Goal: Information Seeking & Learning: Check status

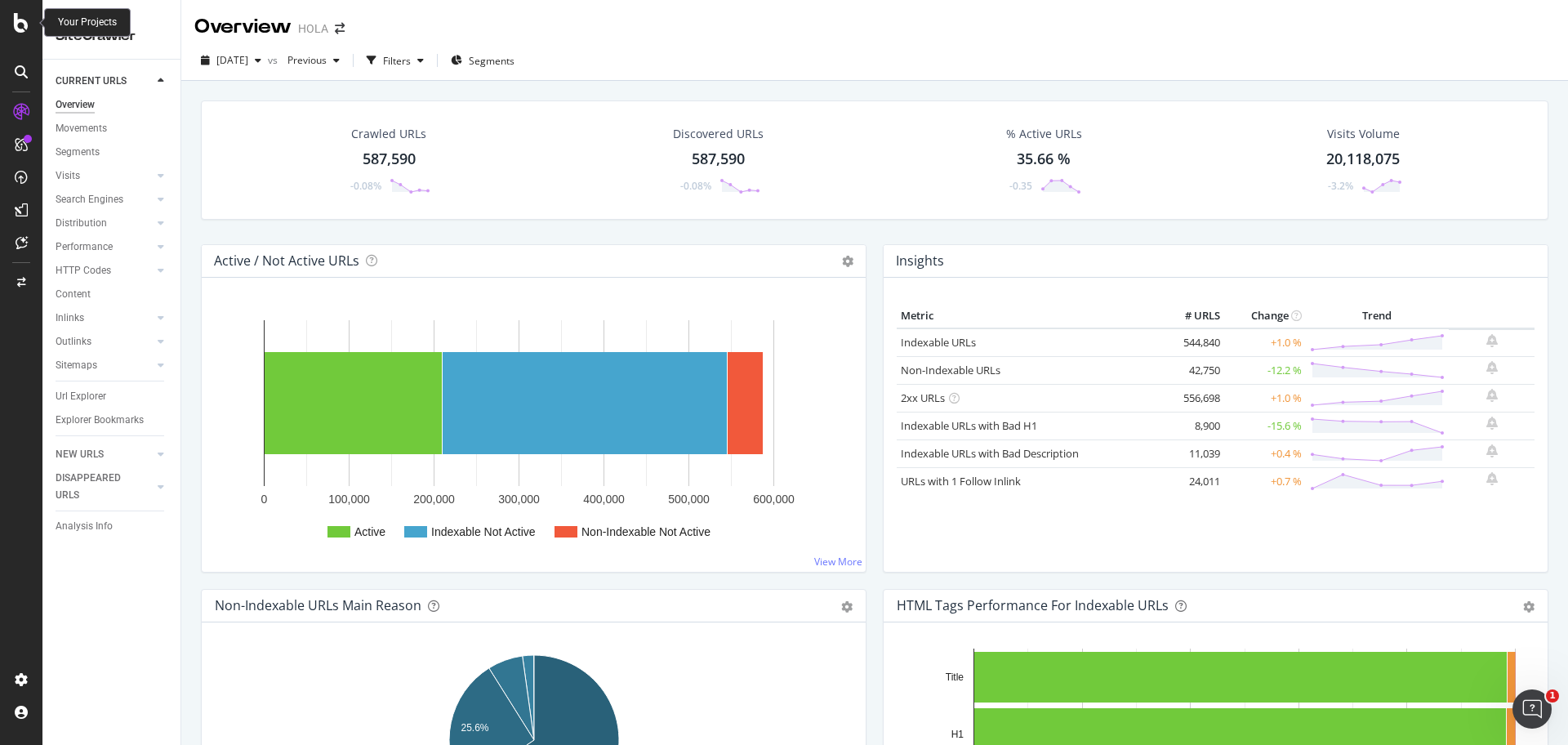
click at [30, 27] on div at bounding box center [21, 22] width 39 height 19
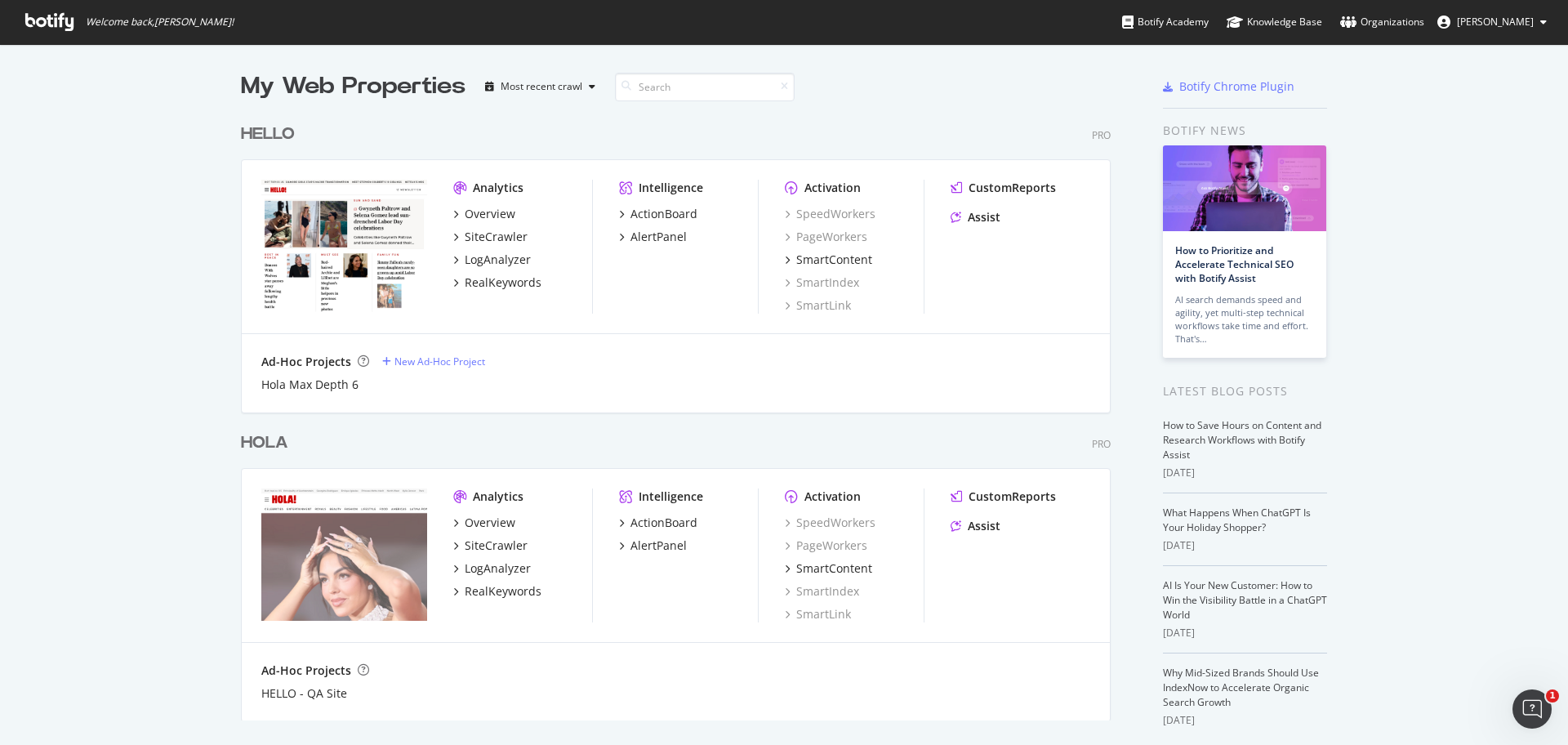
scroll to position [745, 1568]
click at [489, 214] on div "Overview" at bounding box center [489, 214] width 50 height 16
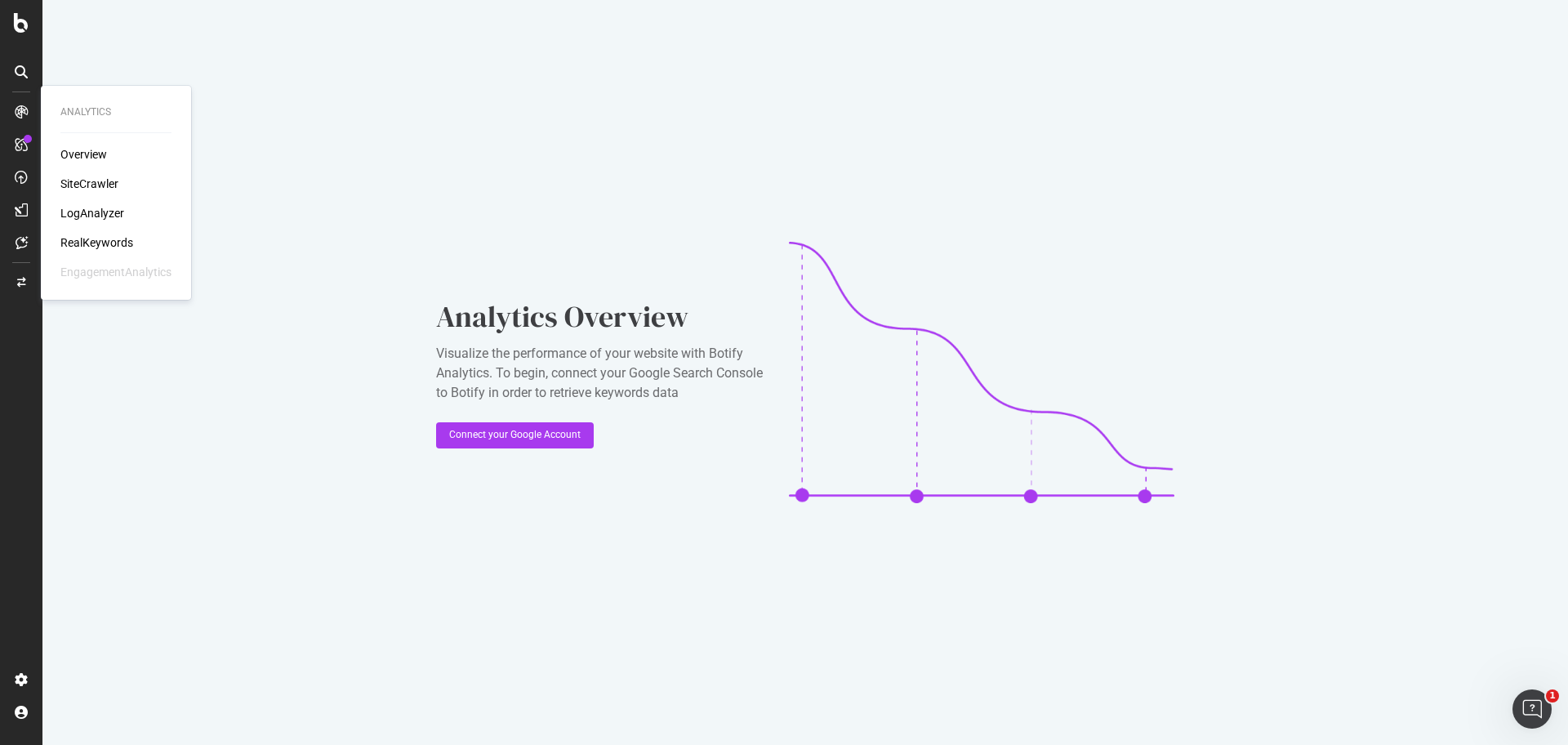
click at [74, 177] on div "SiteCrawler" at bounding box center [89, 184] width 58 height 16
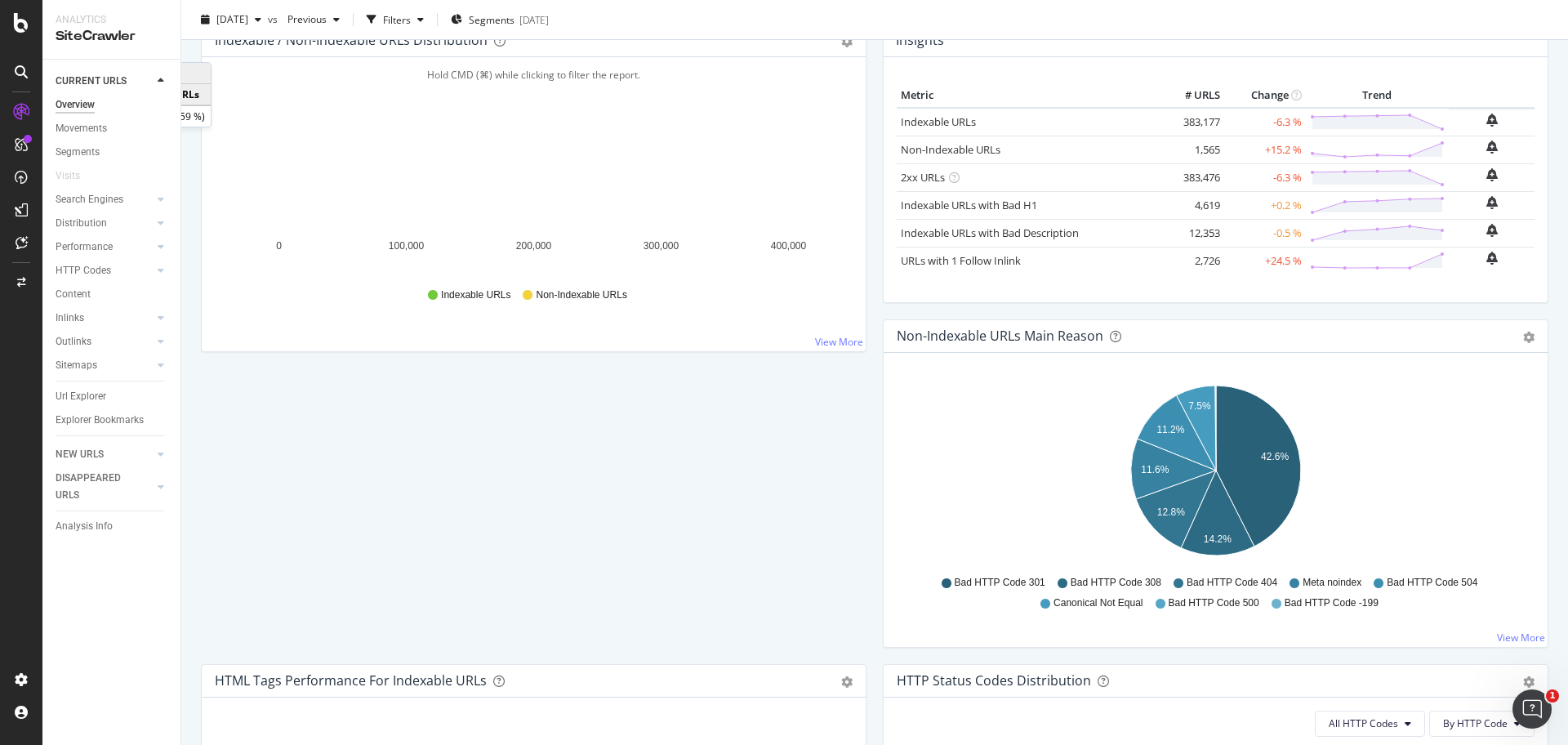
scroll to position [249, 0]
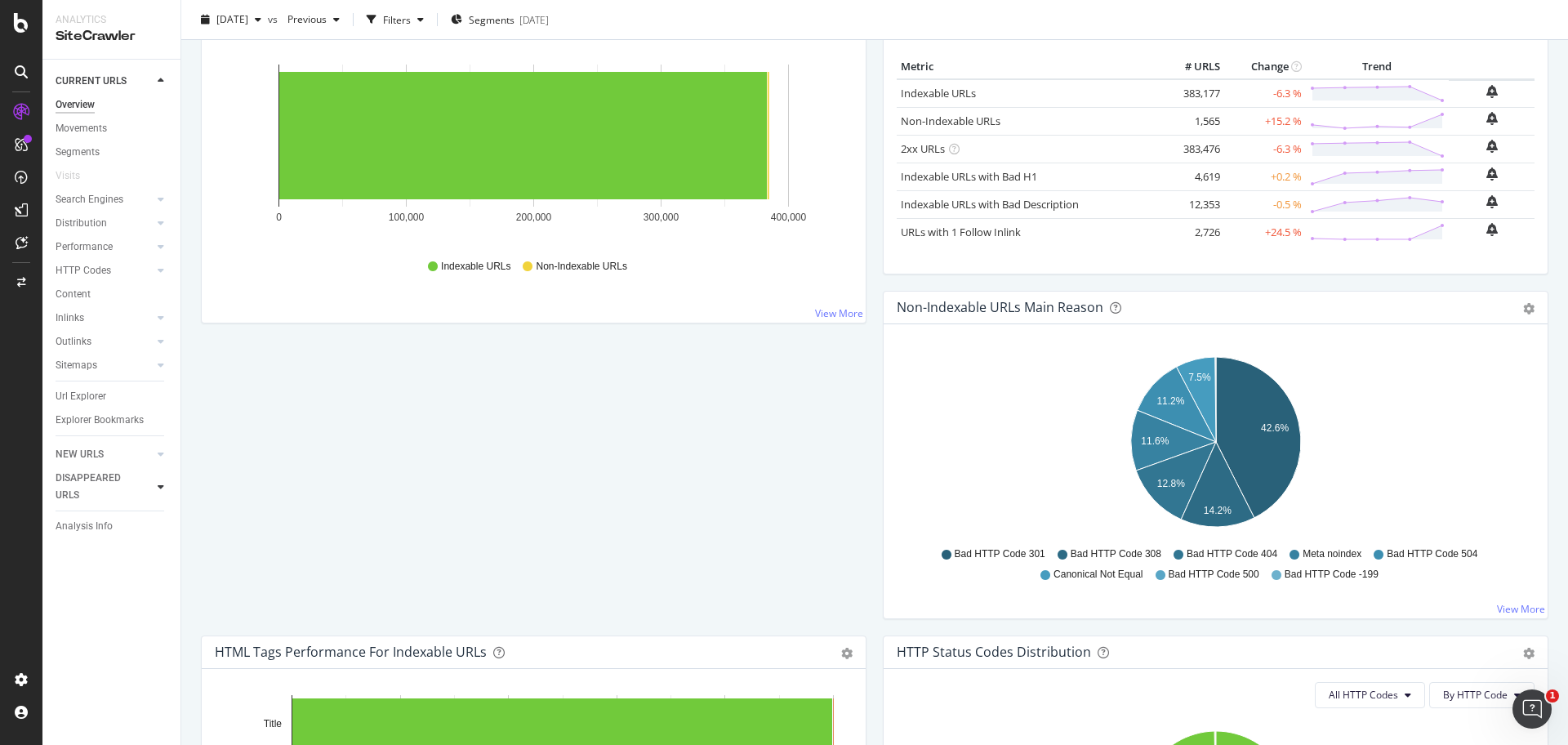
click at [154, 485] on div at bounding box center [161, 487] width 16 height 16
click at [114, 172] on link "Overview" at bounding box center [113, 170] width 114 height 17
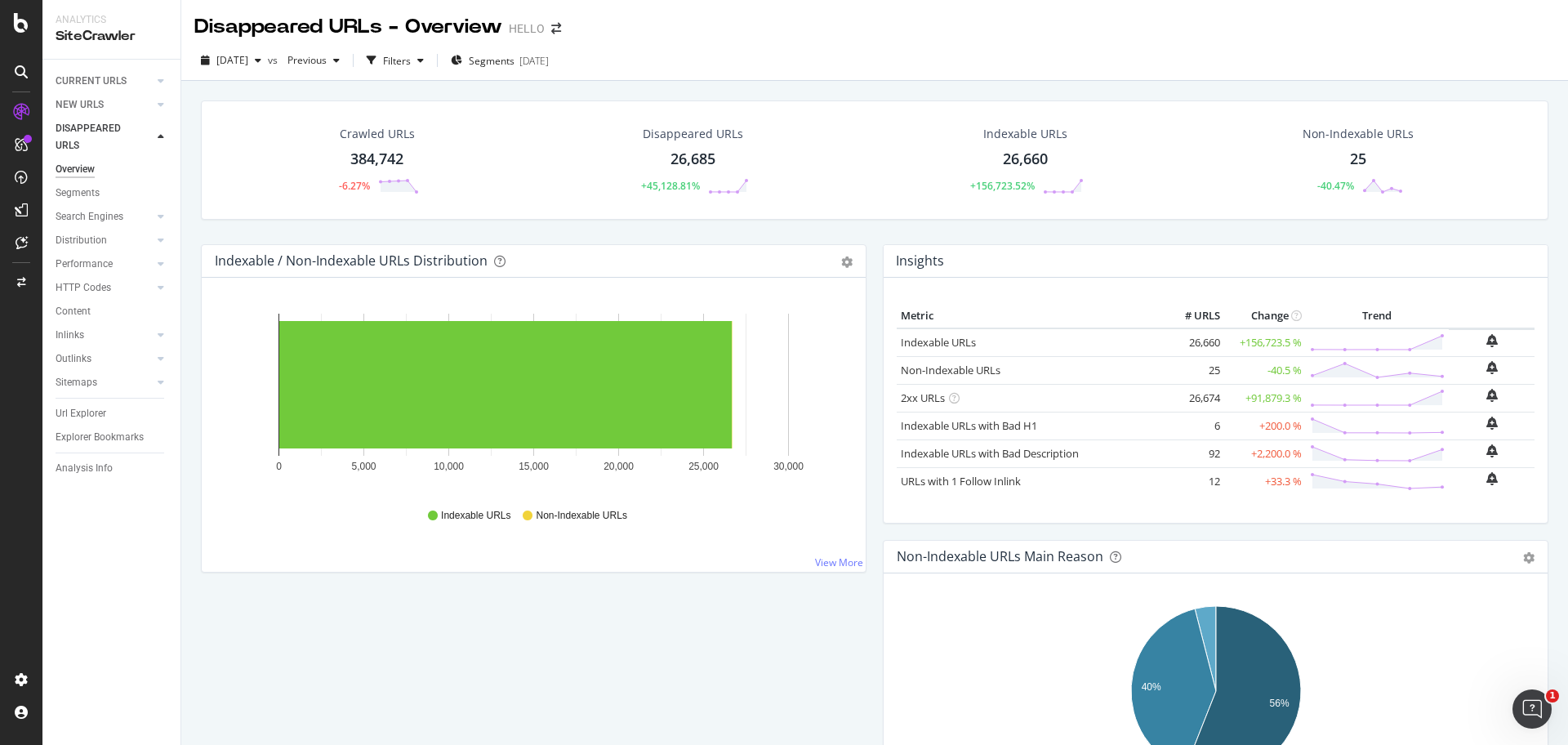
click at [707, 166] on div "26,685" at bounding box center [693, 159] width 45 height 21
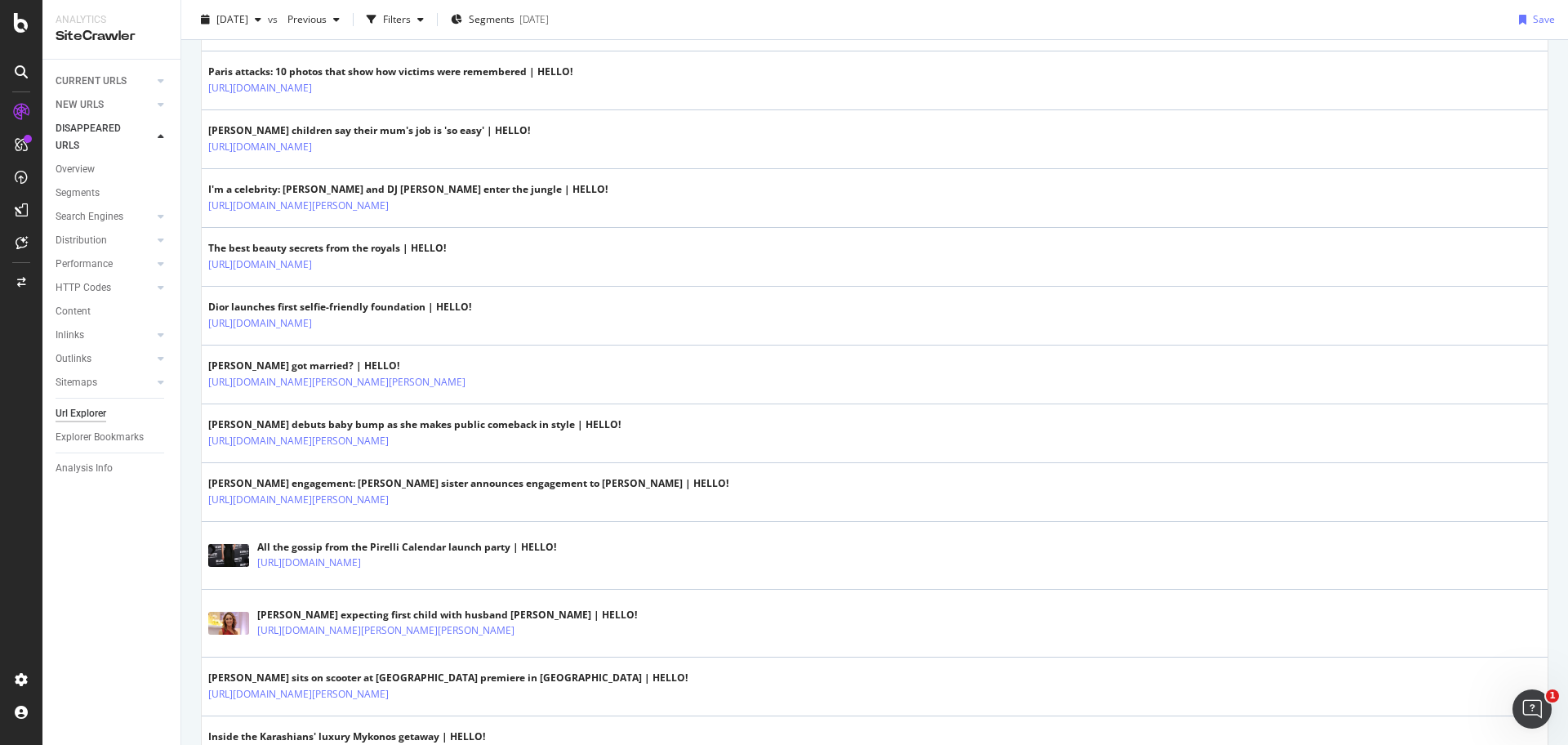
scroll to position [2855, 0]
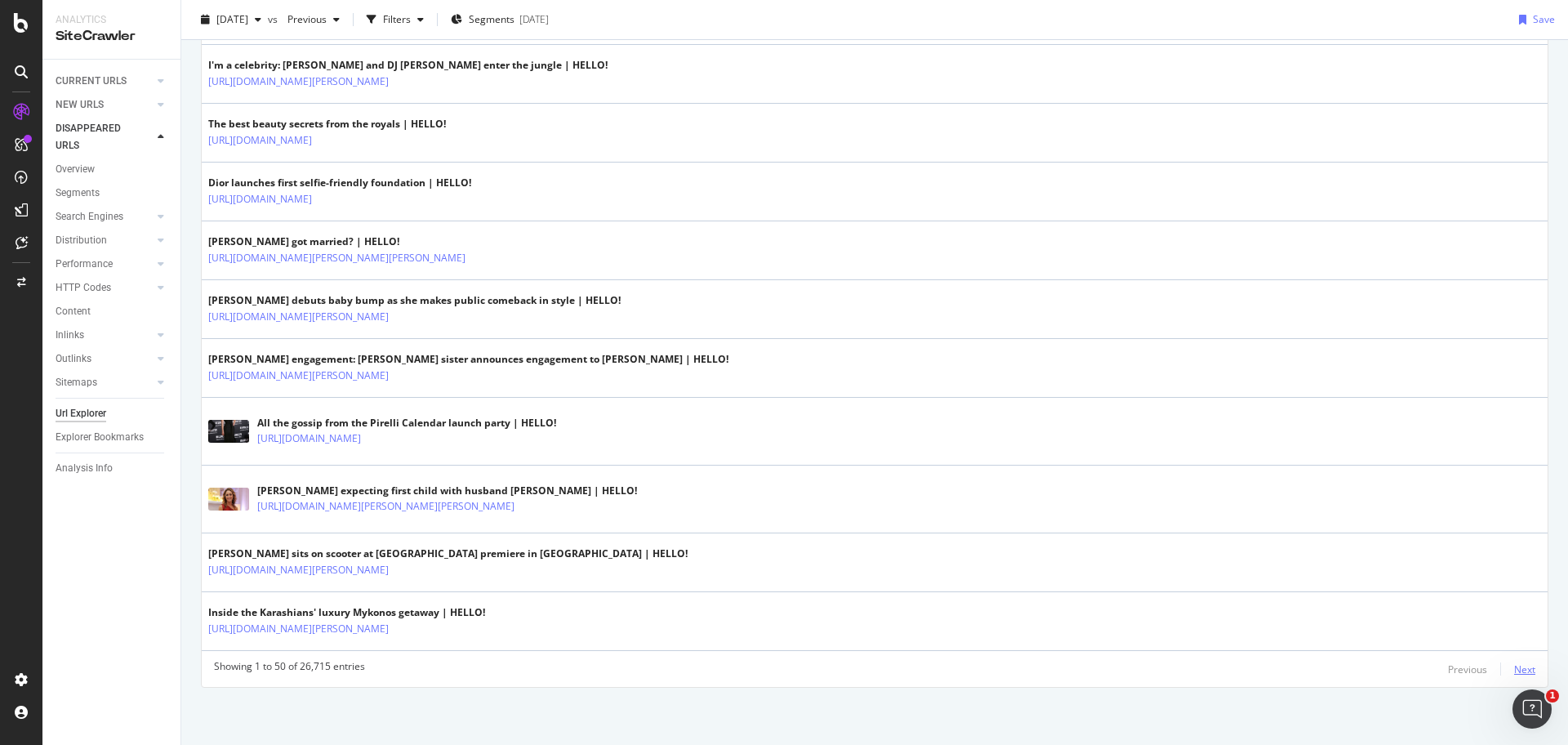
click at [1527, 668] on div "Next" at bounding box center [1525, 669] width 21 height 14
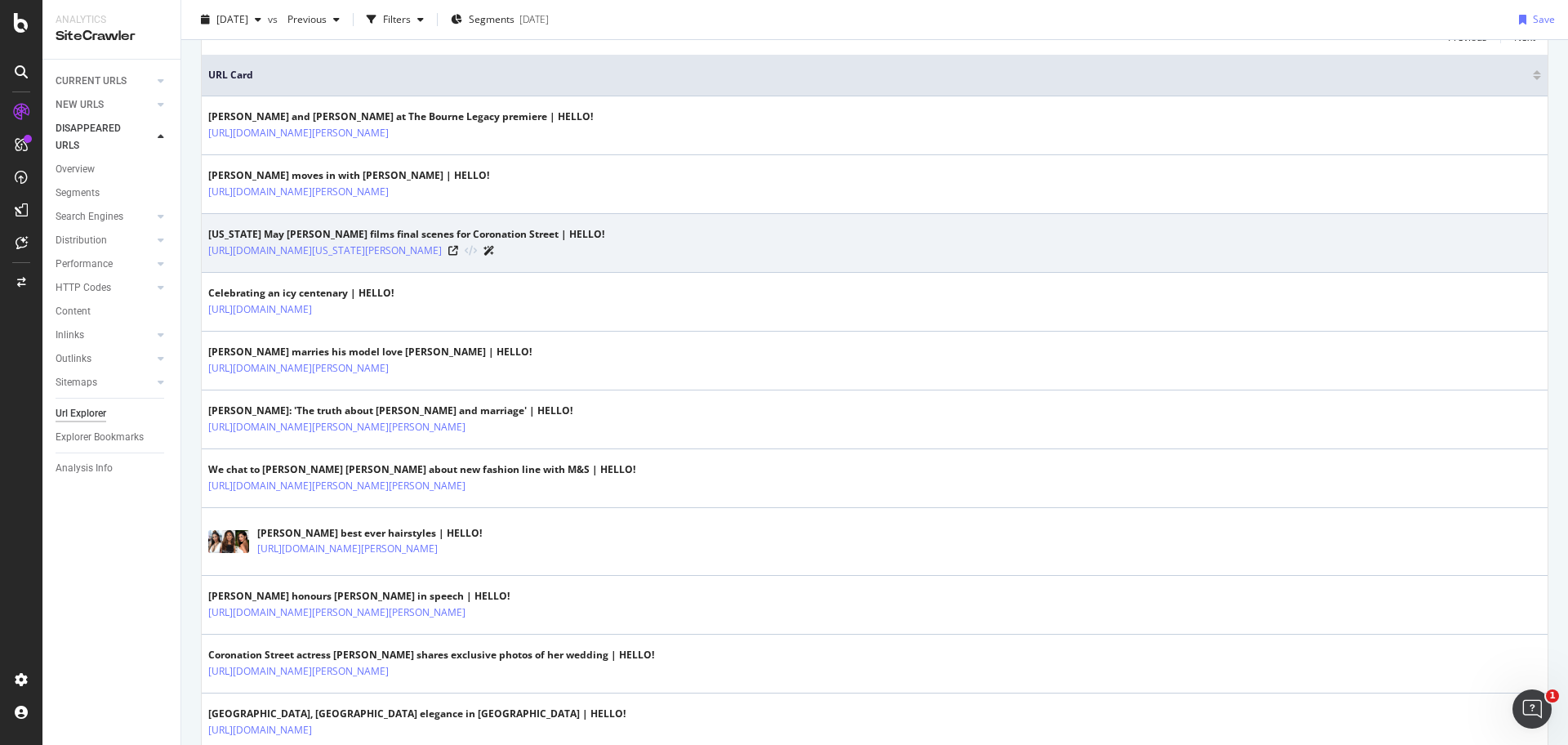
scroll to position [0, 0]
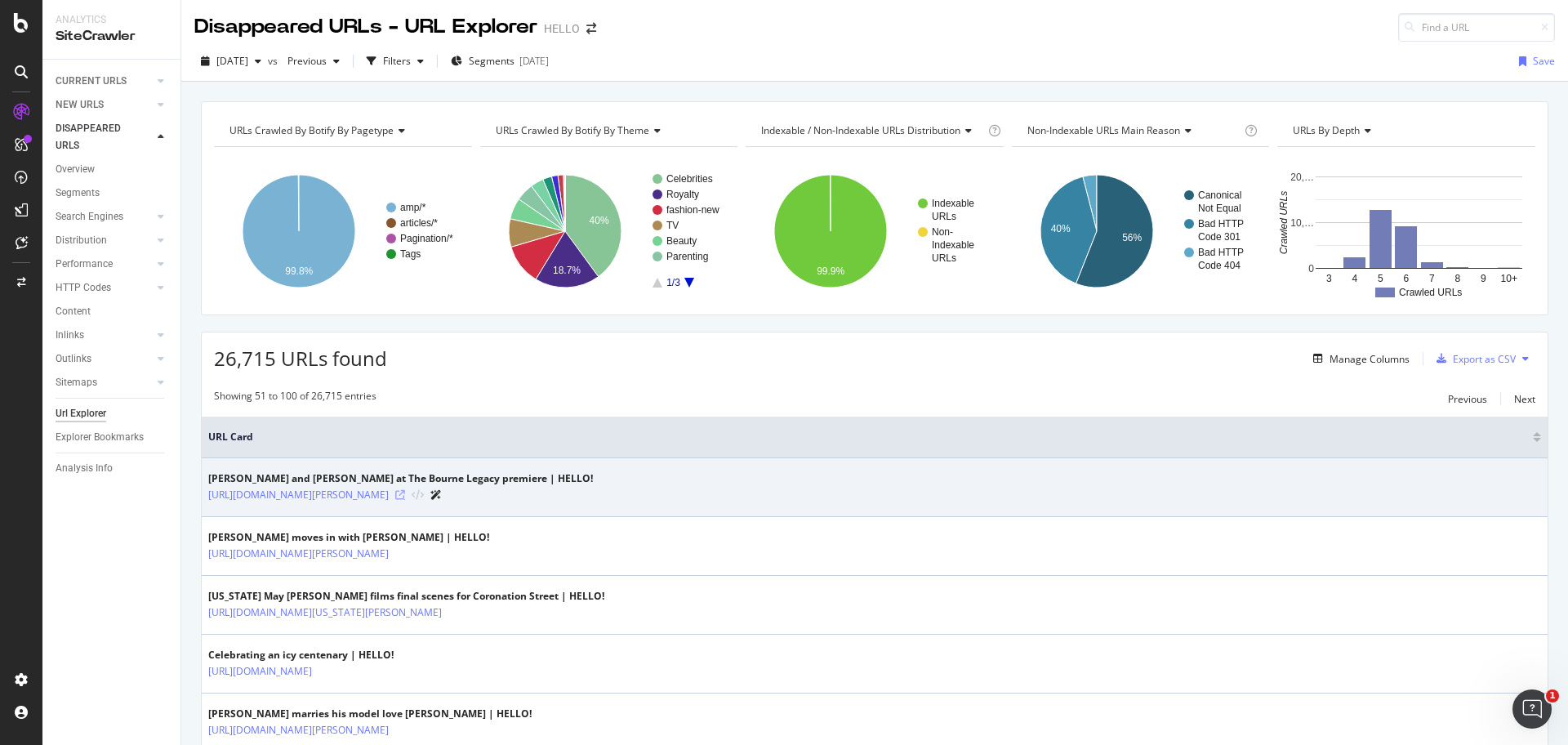
click at [405, 496] on icon at bounding box center [400, 495] width 10 height 10
